Goal: Find specific page/section: Find specific page/section

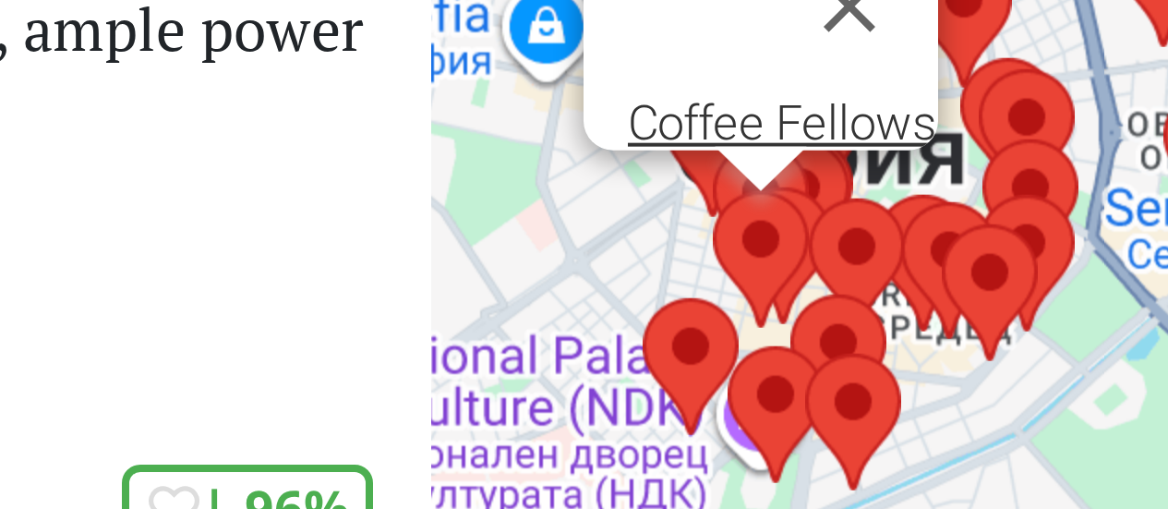
drag, startPoint x: 858, startPoint y: 258, endPoint x: 842, endPoint y: 207, distance: 53.1
click at [842, 207] on div "Coffee Fellows" at bounding box center [973, 300] width 390 height 509
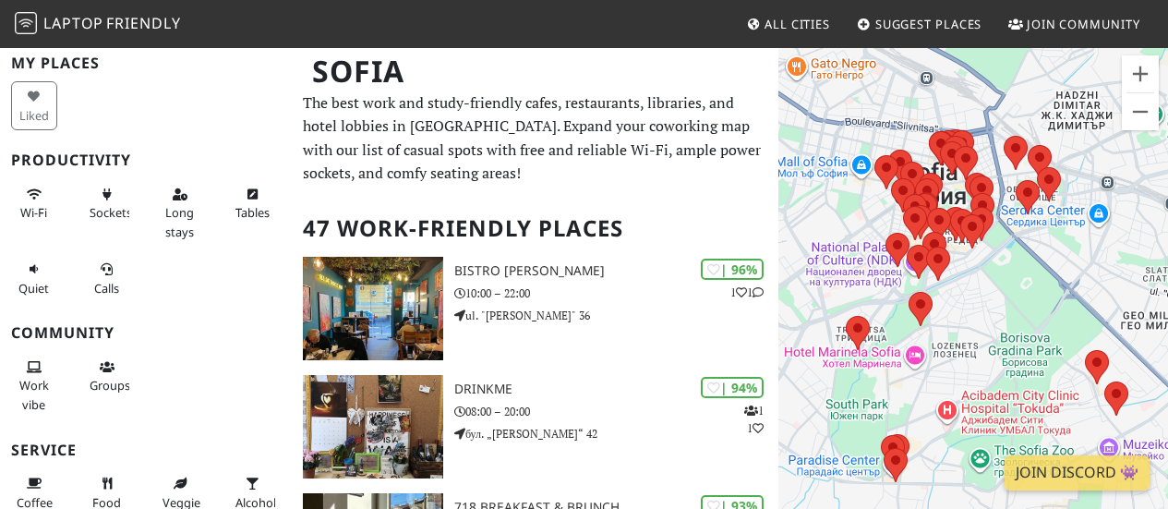
scroll to position [60, 0]
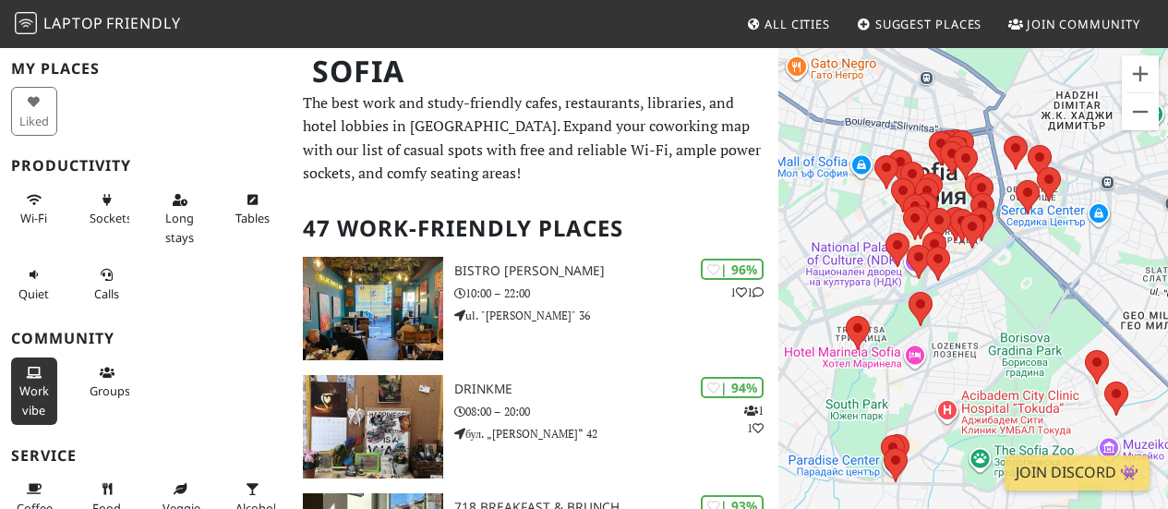
click at [30, 387] on span "Work vibe" at bounding box center [34, 399] width 30 height 35
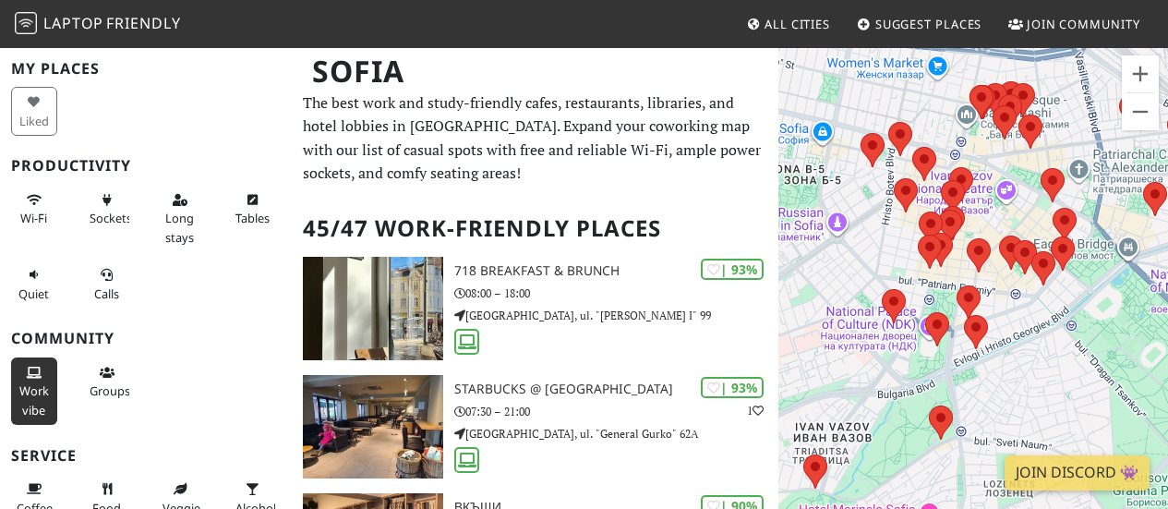
drag, startPoint x: 1010, startPoint y: 259, endPoint x: 1029, endPoint y: 319, distance: 63.1
click at [1029, 319] on div at bounding box center [973, 300] width 390 height 509
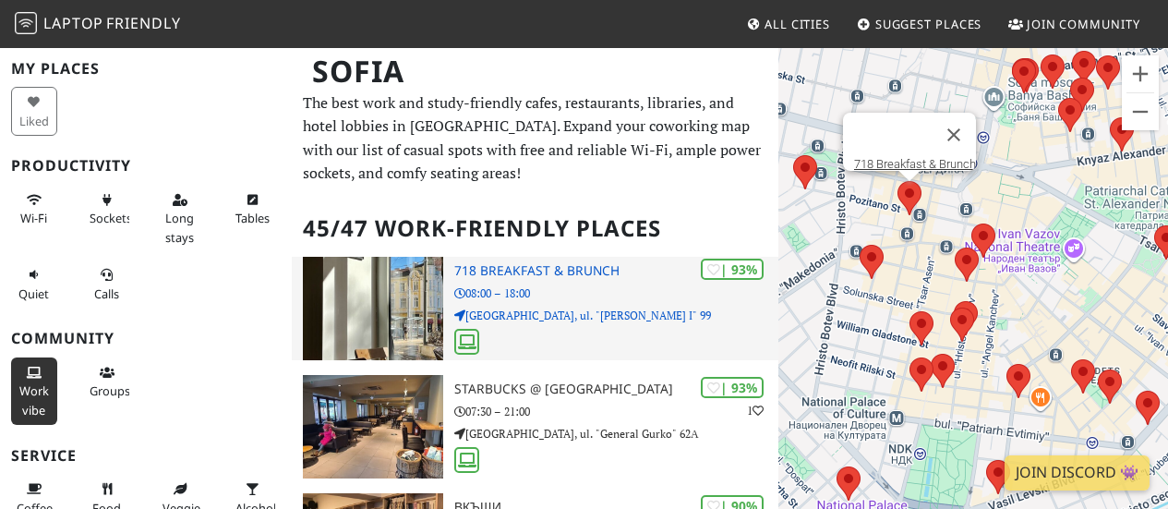
click at [449, 283] on div at bounding box center [373, 308] width 162 height 103
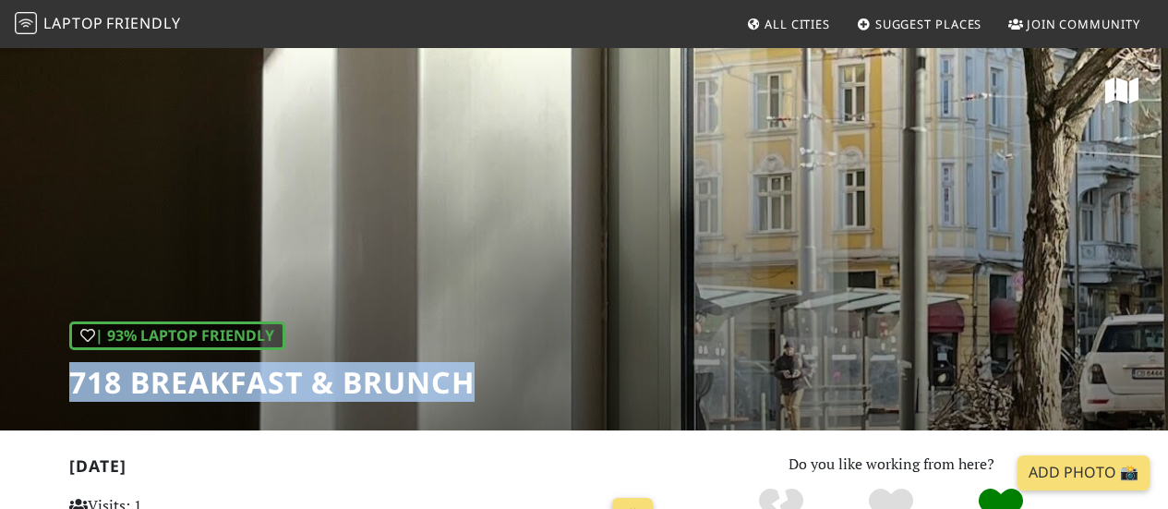
drag, startPoint x: 59, startPoint y: 372, endPoint x: 525, endPoint y: 384, distance: 466.4
click at [525, 384] on div "| 93% Laptop Friendly 718 Breakfast & Brunch" at bounding box center [584, 238] width 1168 height 384
copy h1 "718 Breakfast & Brunch"
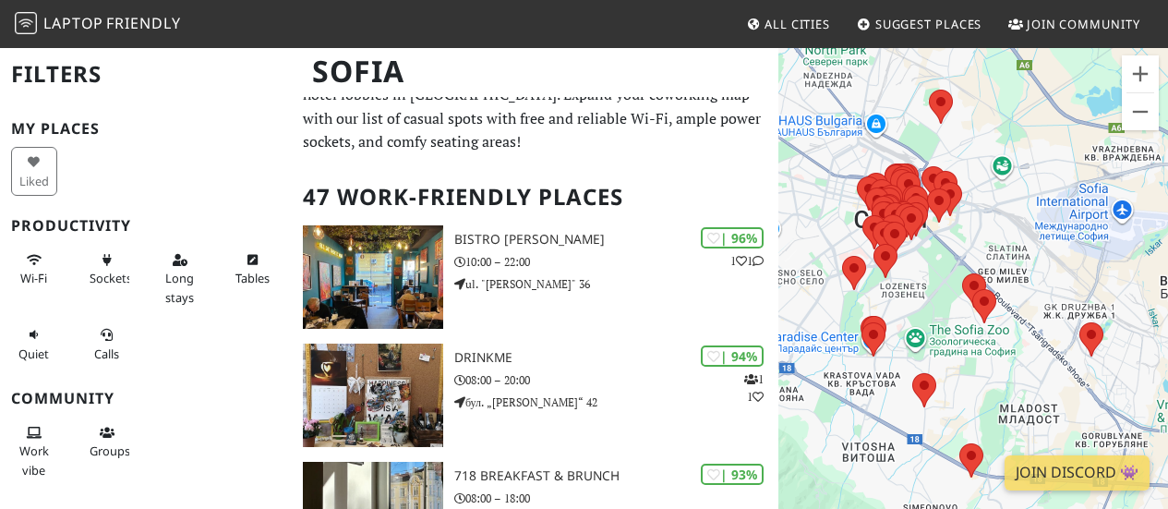
scroll to position [30, 0]
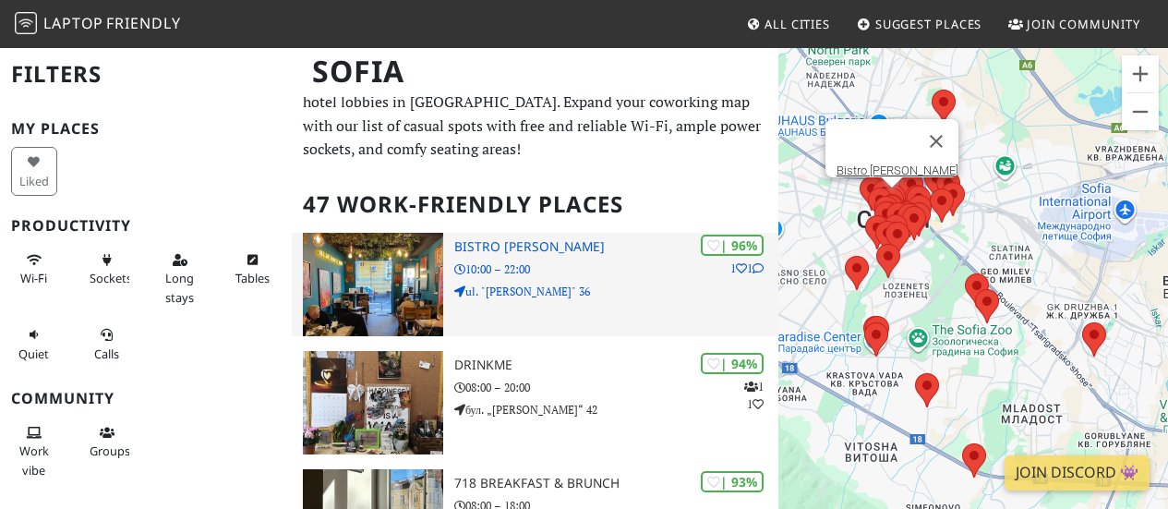
click at [567, 280] on div "| 96% 1 1 Bistro Montanari 10:00 – 22:00 ul. "Ivan Denkoglu" 36" at bounding box center [616, 284] width 324 height 103
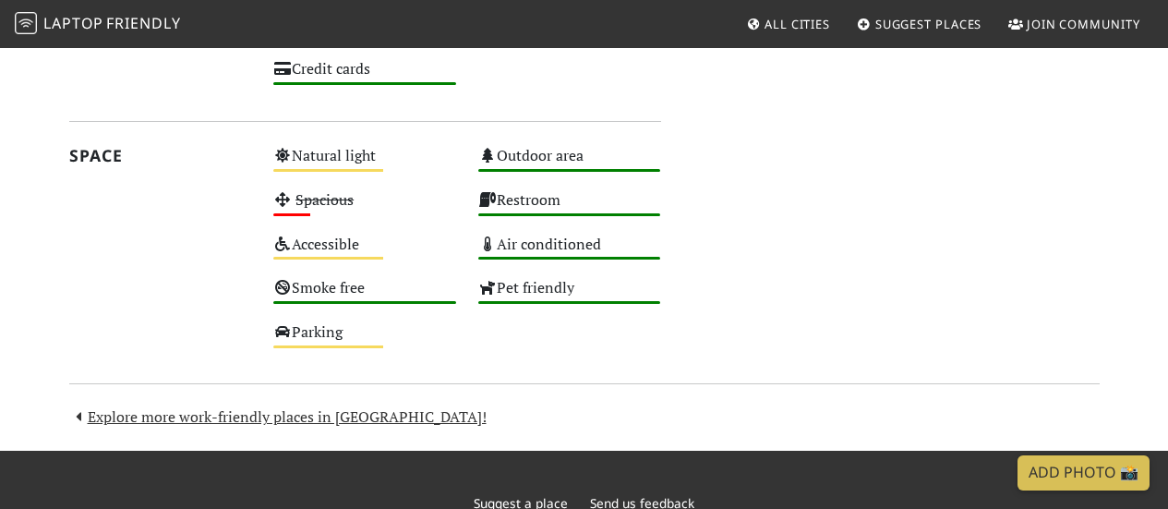
scroll to position [1152, 0]
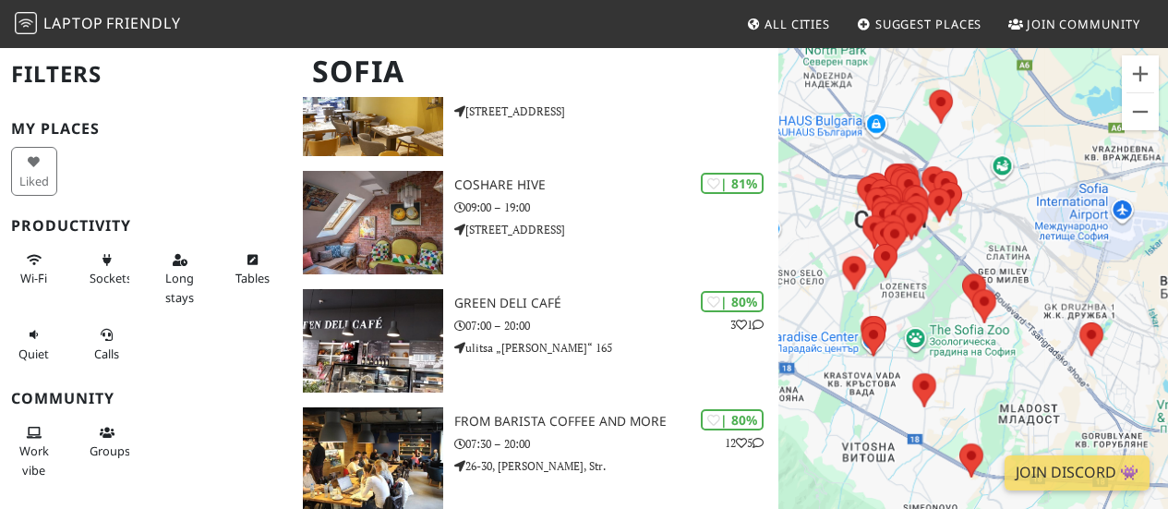
scroll to position [1727, 0]
